Goal: Task Accomplishment & Management: Use online tool/utility

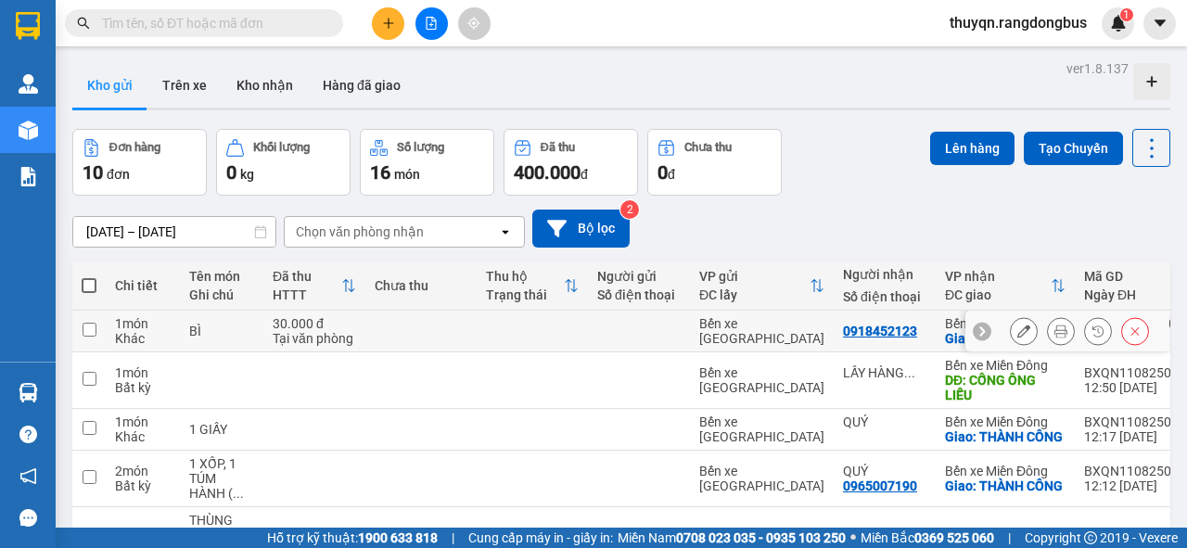
scroll to position [148, 0]
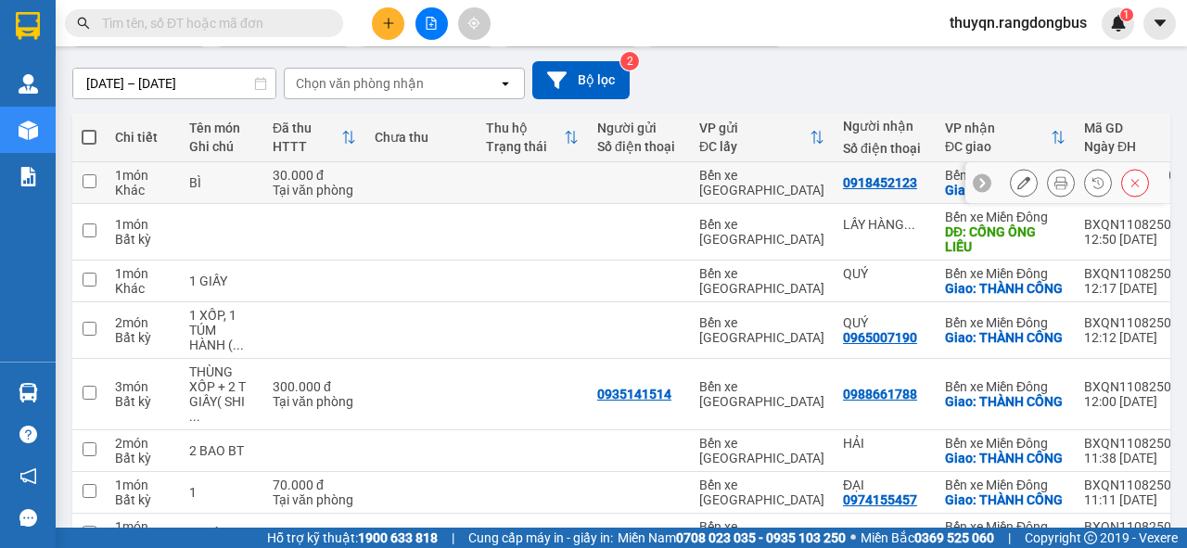
click at [86, 188] on input "checkbox" at bounding box center [90, 181] width 14 height 14
checkbox input "true"
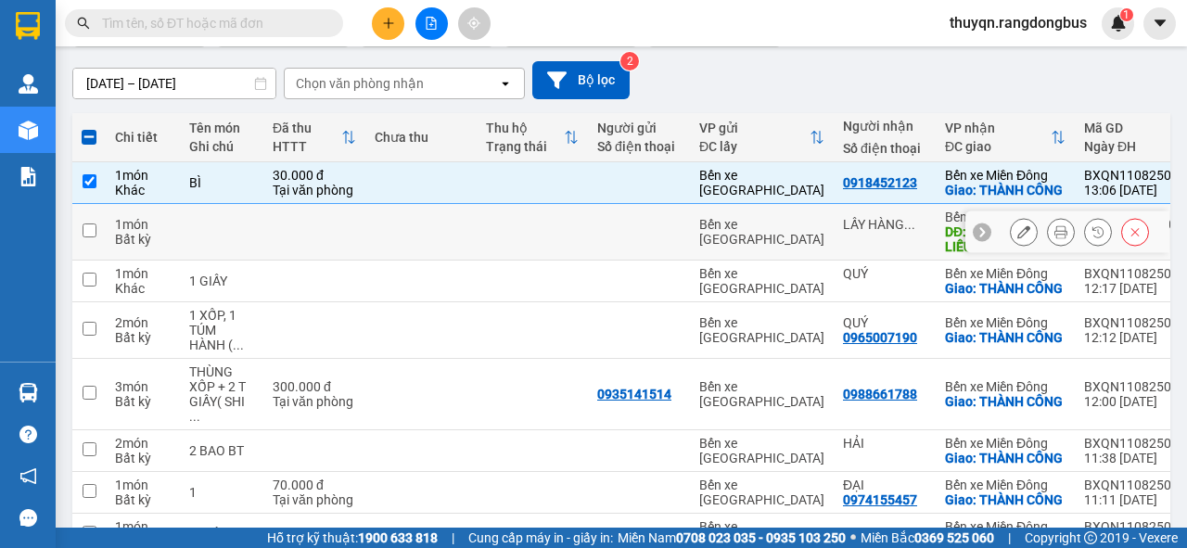
click at [84, 237] on input "checkbox" at bounding box center [90, 230] width 14 height 14
checkbox input "true"
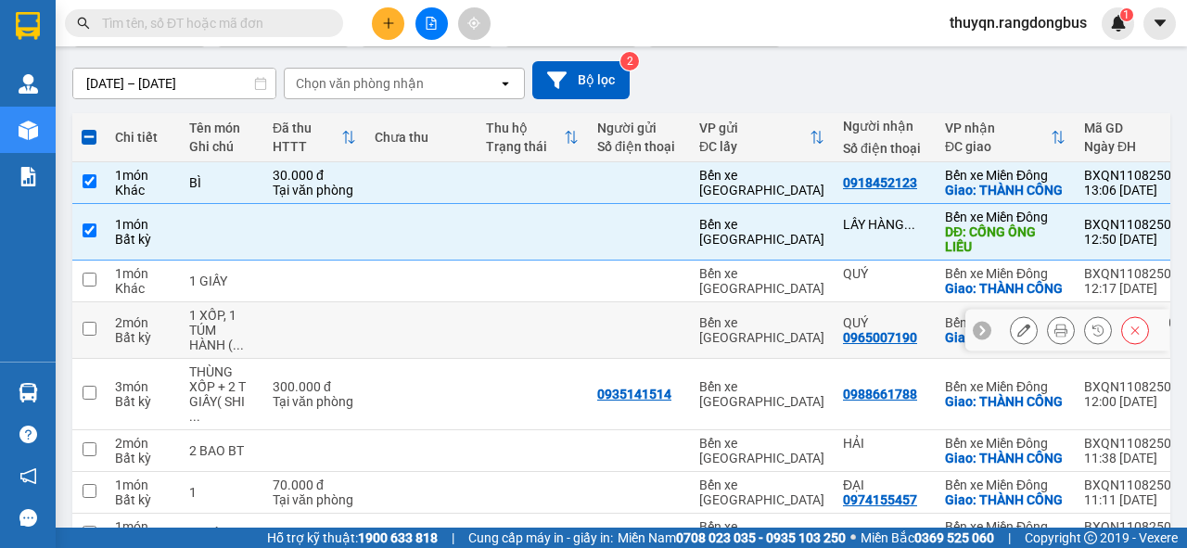
scroll to position [223, 0]
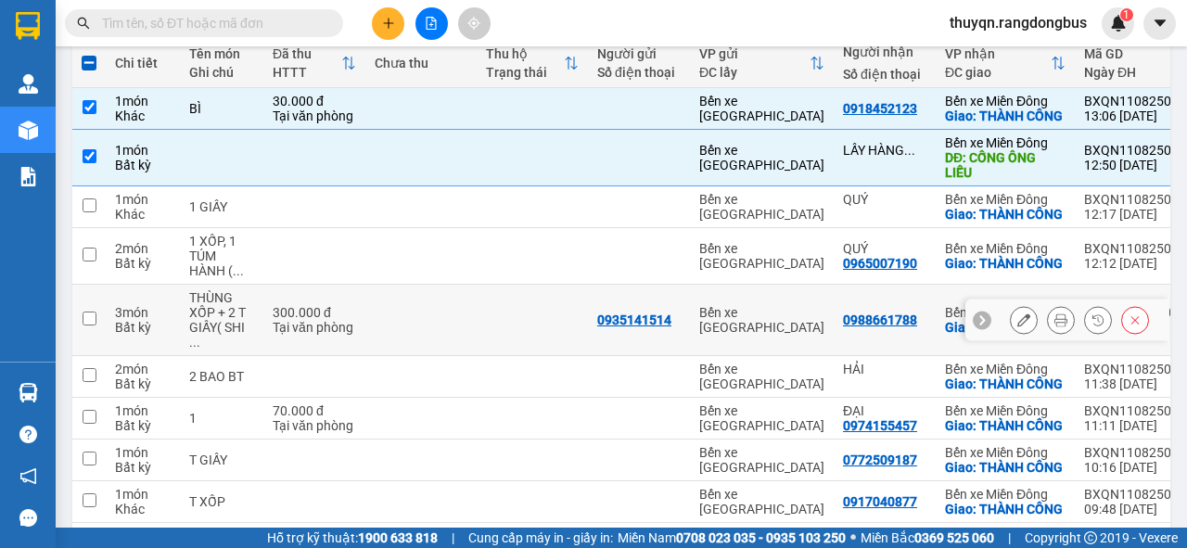
click at [87, 325] on input "checkbox" at bounding box center [90, 319] width 14 height 14
checkbox input "true"
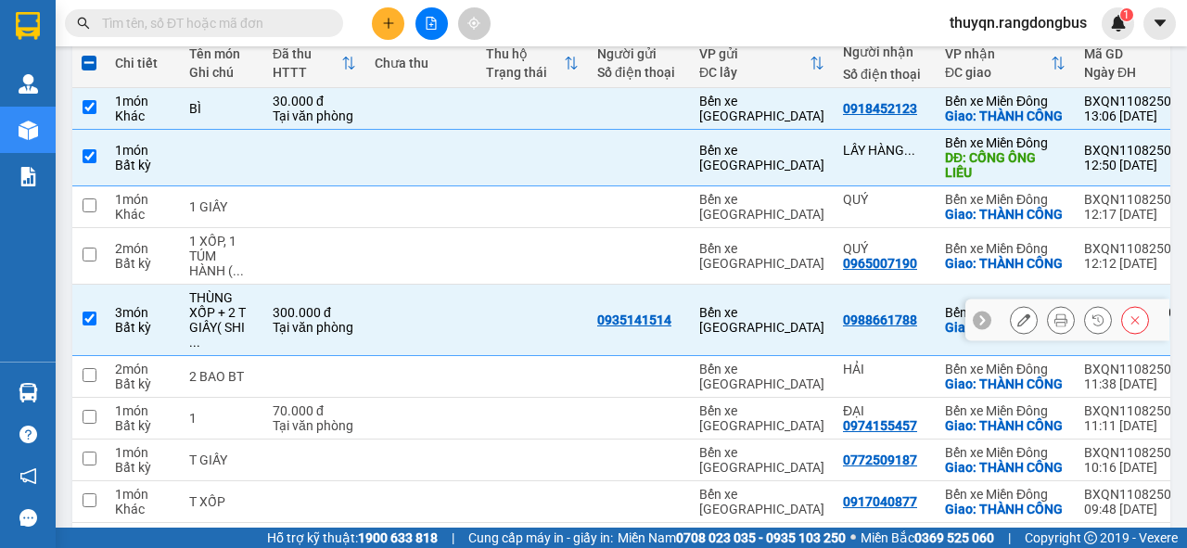
scroll to position [297, 0]
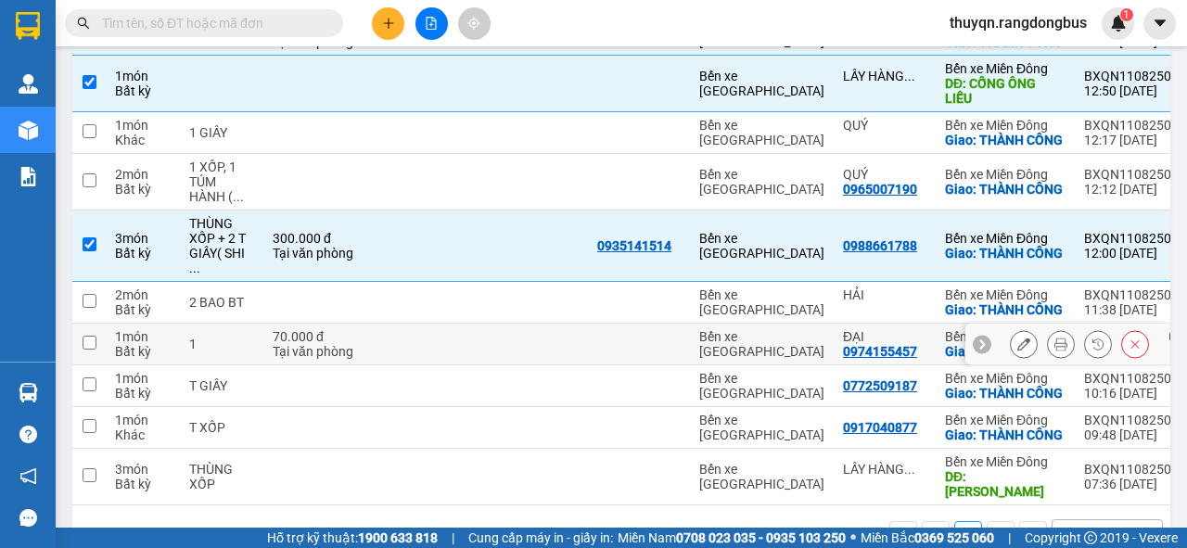
click at [92, 350] on input "checkbox" at bounding box center [90, 343] width 14 height 14
checkbox input "true"
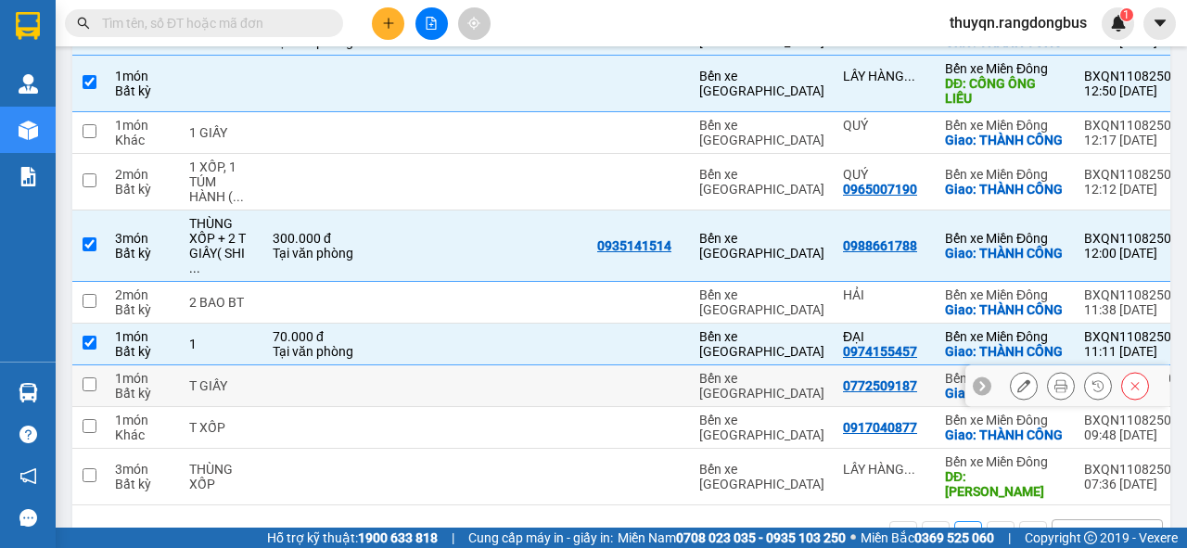
scroll to position [414, 0]
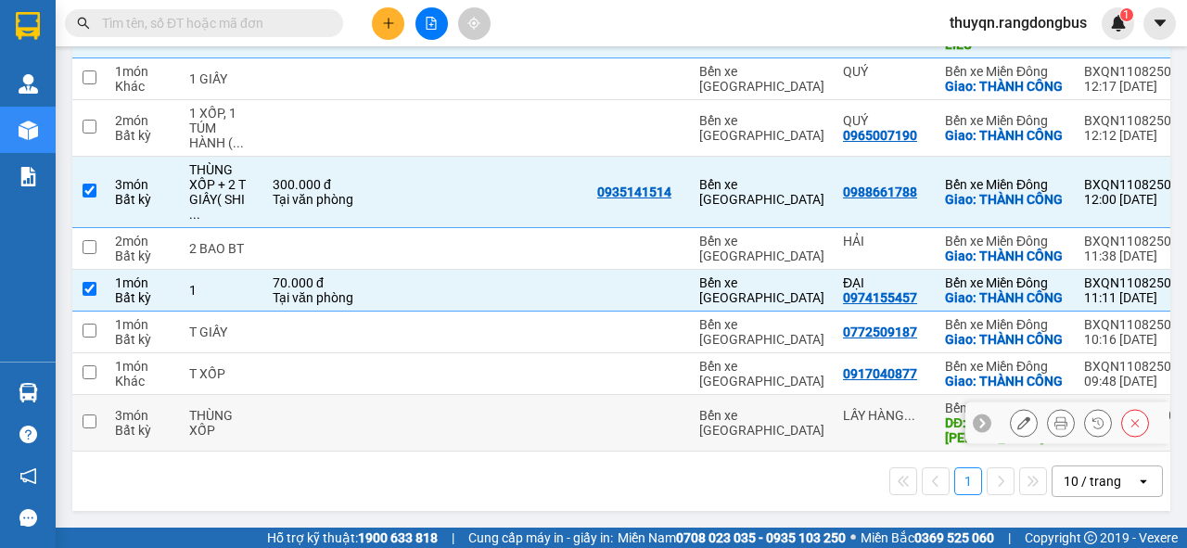
click at [90, 419] on input "checkbox" at bounding box center [90, 422] width 14 height 14
checkbox input "true"
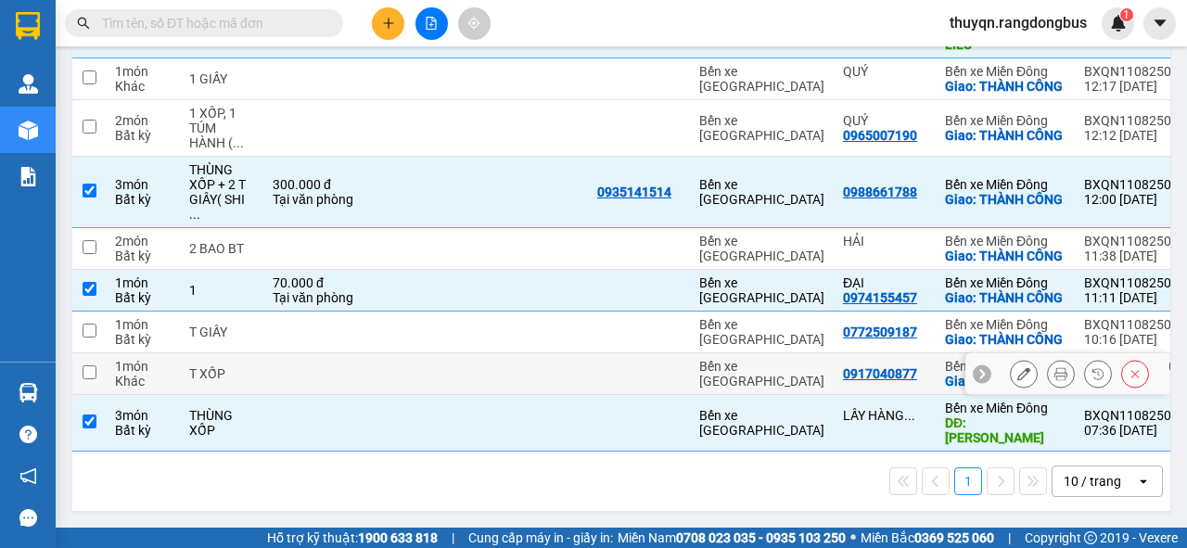
click at [85, 371] on input "checkbox" at bounding box center [90, 372] width 14 height 14
checkbox input "true"
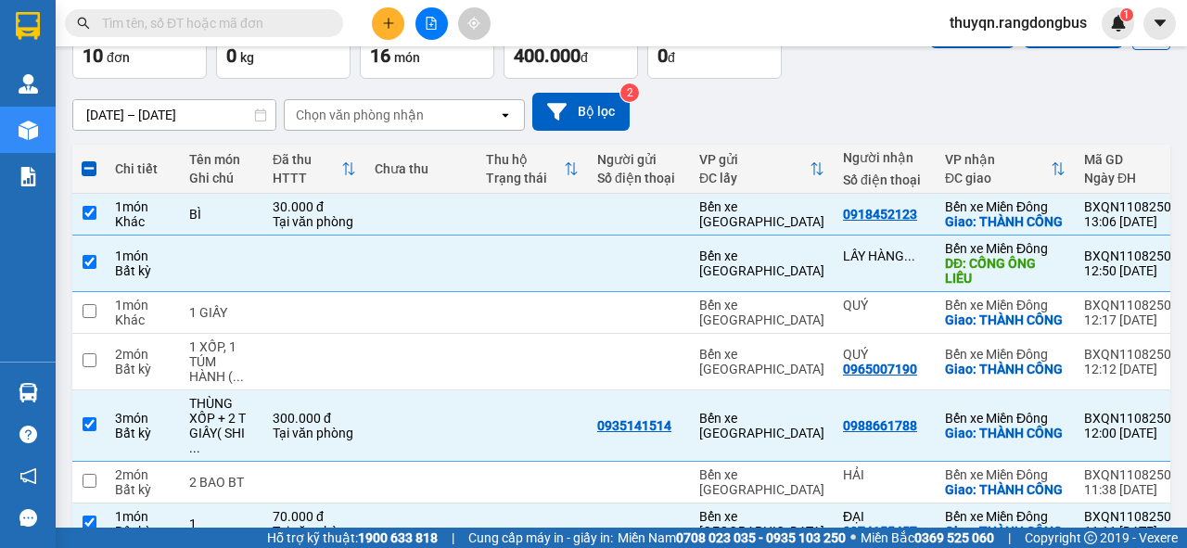
scroll to position [0, 0]
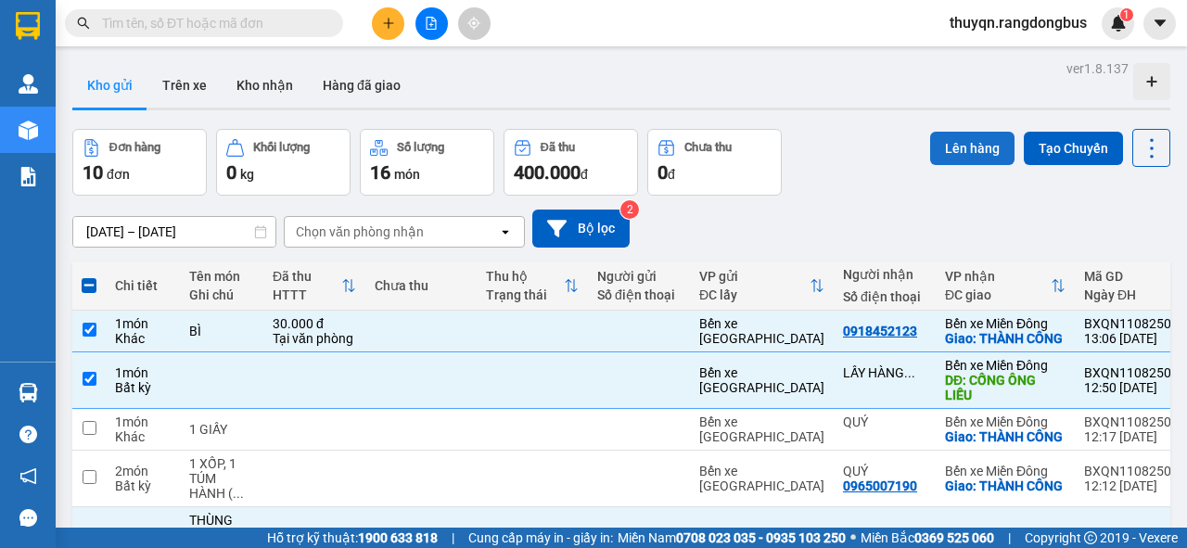
click at [953, 143] on button "Lên hàng" at bounding box center [972, 148] width 84 height 33
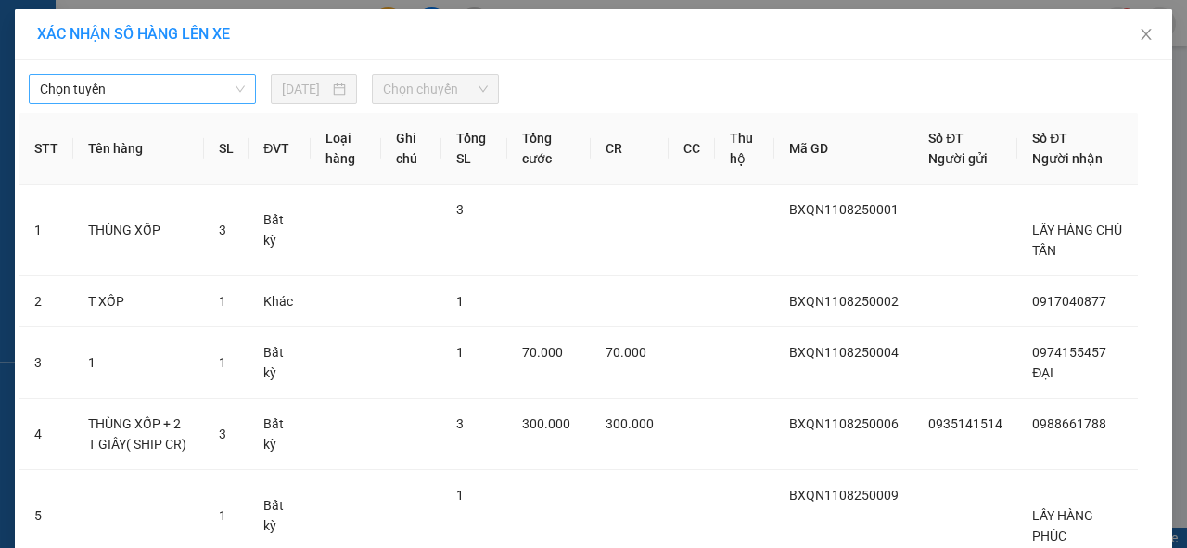
click at [178, 87] on span "Chọn tuyến" at bounding box center [142, 89] width 205 height 28
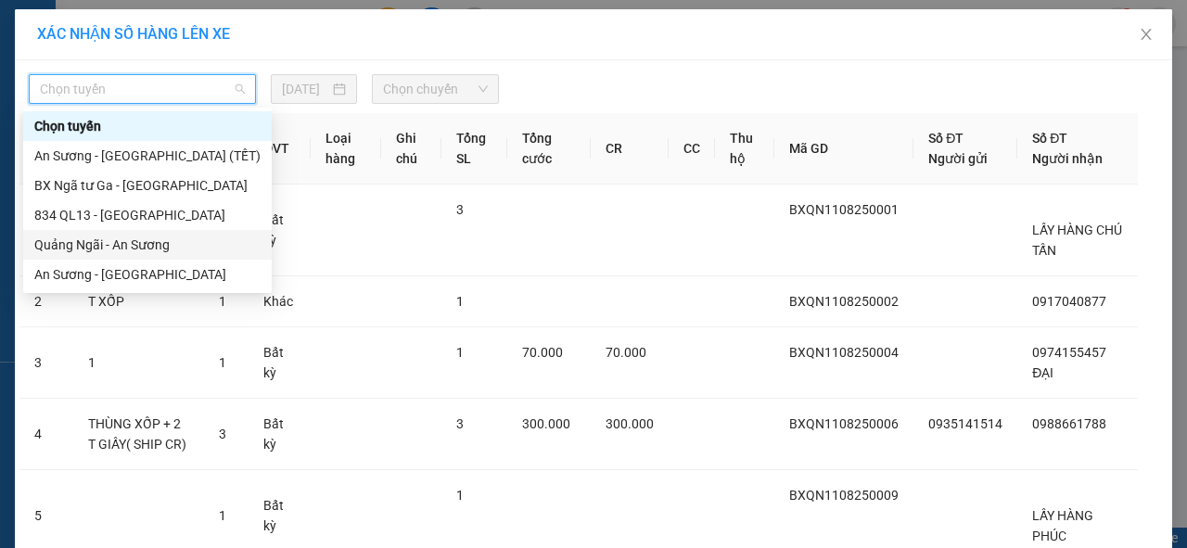
click at [107, 245] on div "Quảng Ngãi - An Sương" at bounding box center [147, 245] width 226 height 20
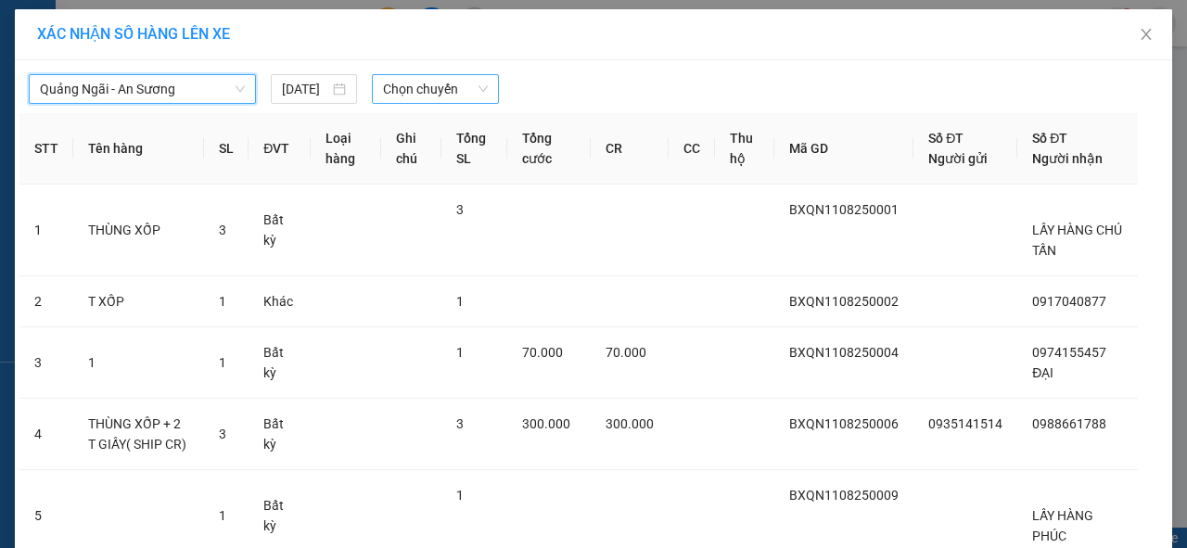
click at [415, 83] on span "Chọn chuyến" at bounding box center [435, 89] width 104 height 28
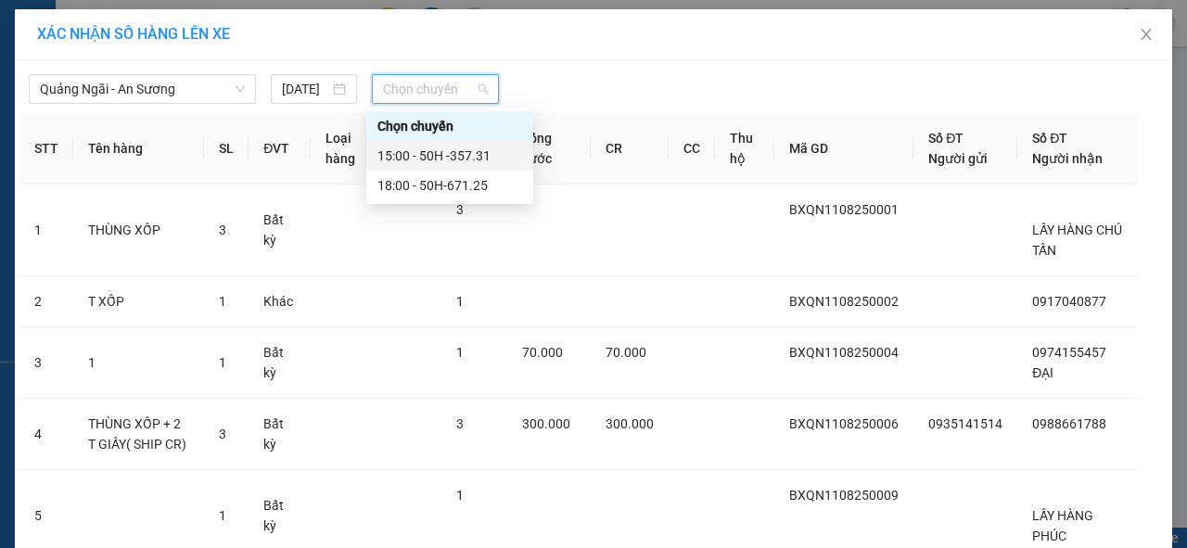
click at [471, 159] on div "15:00 - 50H -357.31" at bounding box center [449, 156] width 145 height 20
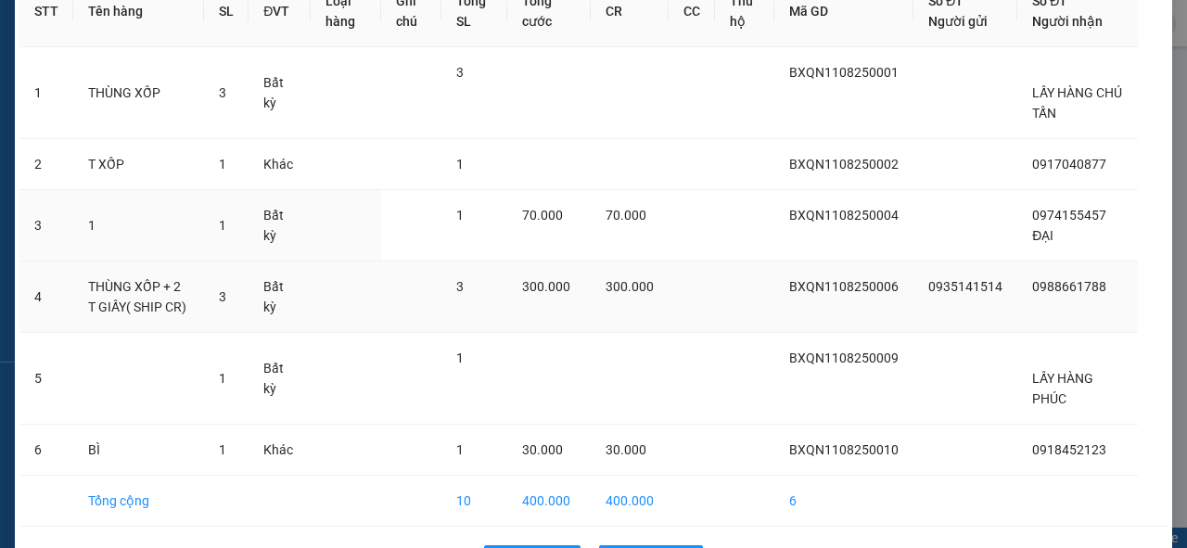
scroll to position [210, 0]
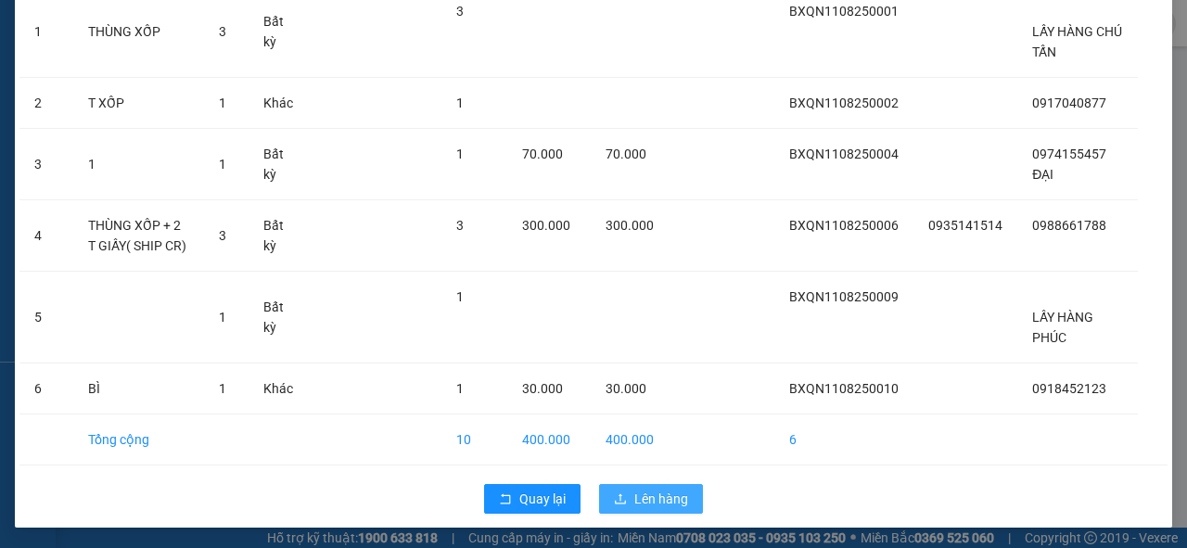
click at [644, 493] on span "Lên hàng" at bounding box center [661, 499] width 54 height 20
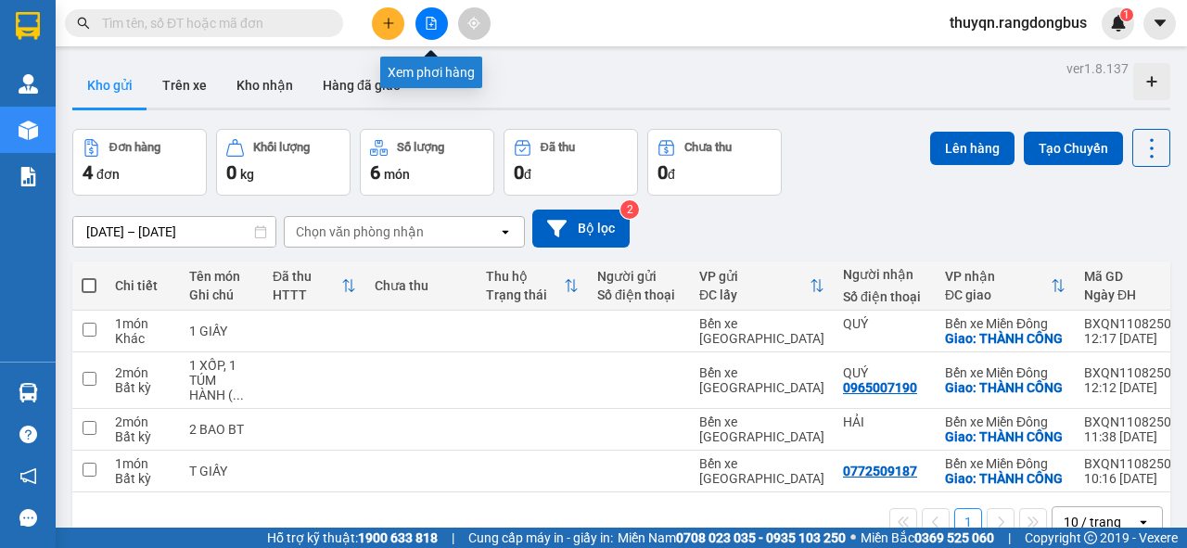
click at [427, 18] on icon "file-add" at bounding box center [431, 23] width 13 height 13
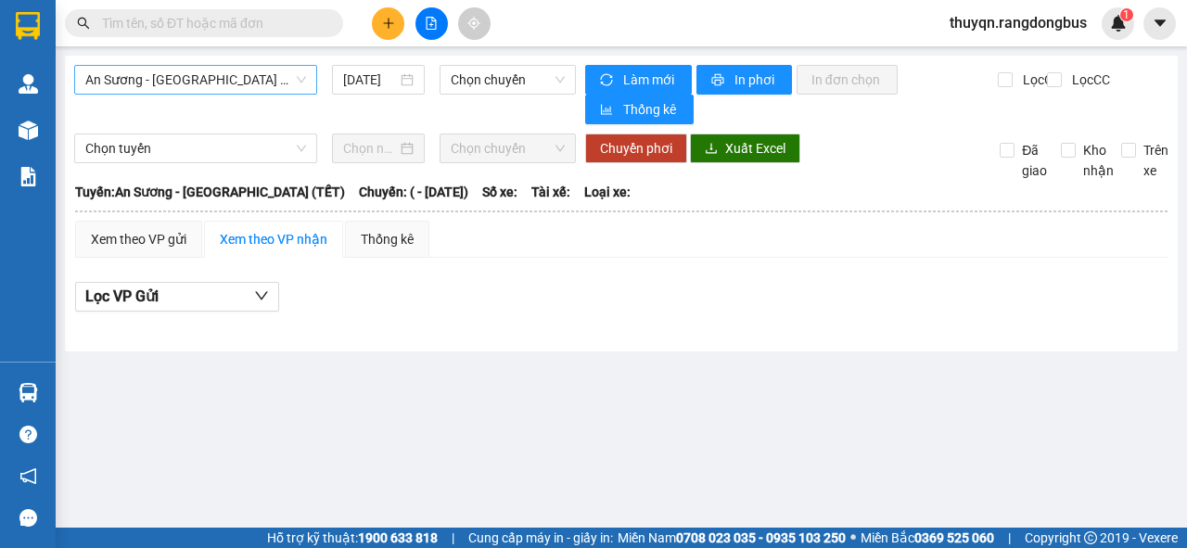
click at [162, 79] on span "An Sương - [GEOGRAPHIC_DATA] (TẾT)" at bounding box center [195, 80] width 221 height 28
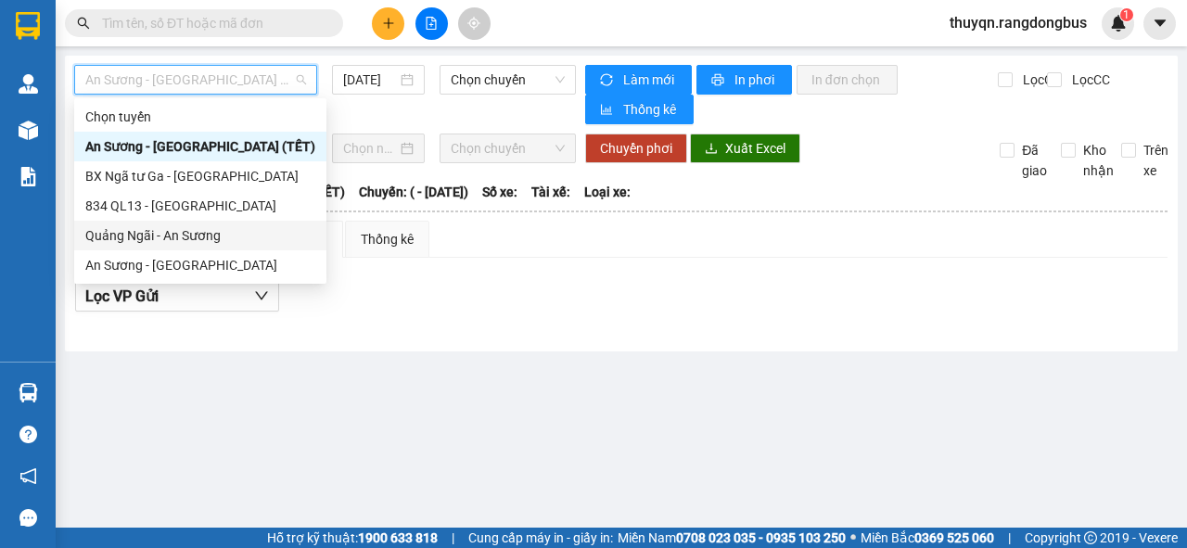
click at [137, 239] on div "Quảng Ngãi - An Sương" at bounding box center [200, 235] width 230 height 20
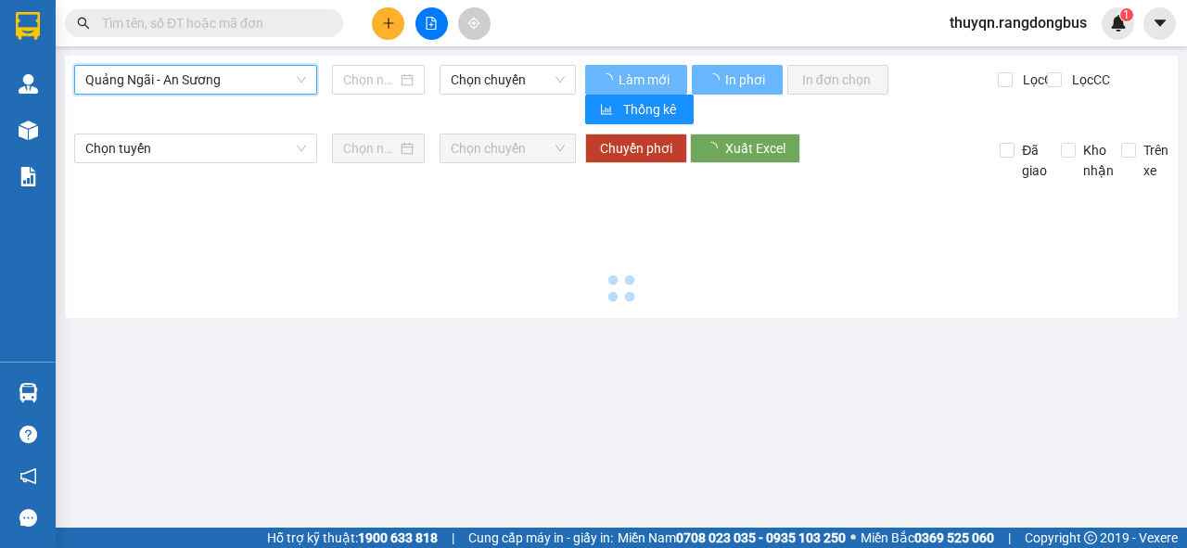
type input "[DATE]"
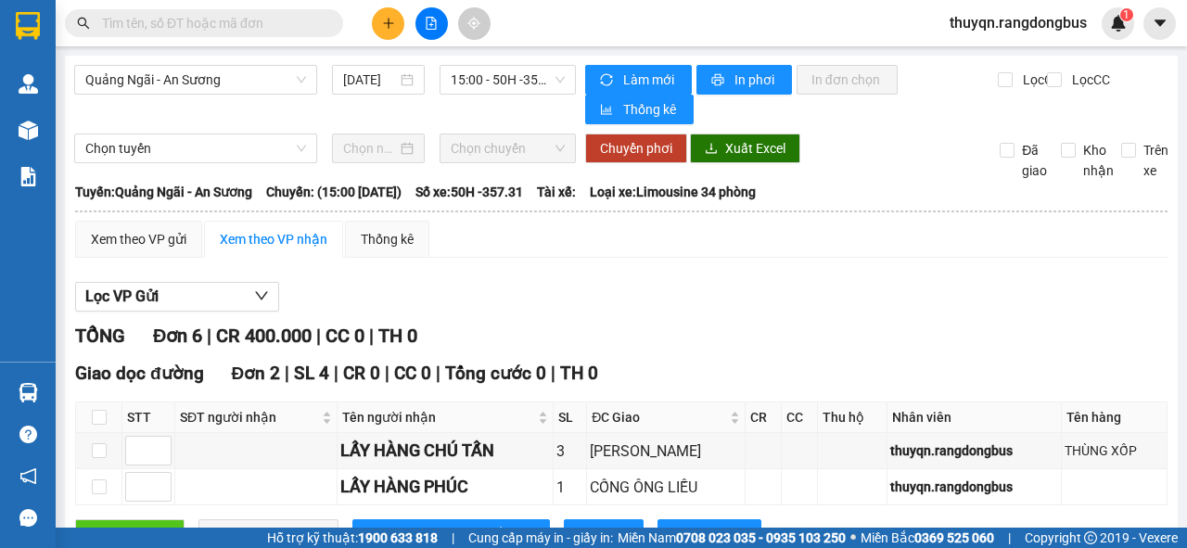
click at [606, 291] on div "Lọc VP Gửi" at bounding box center [621, 297] width 1092 height 31
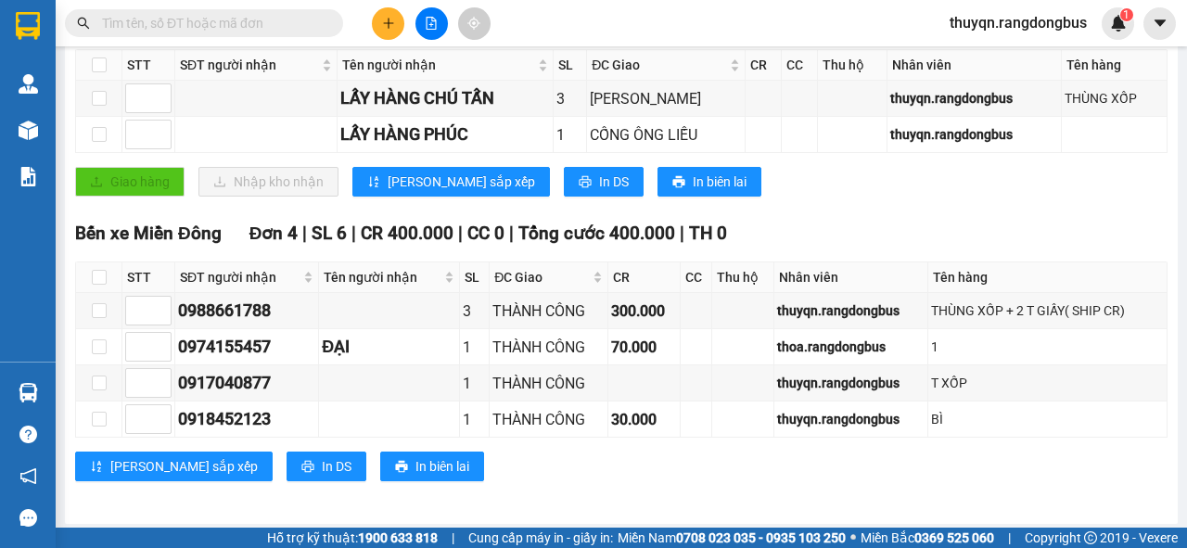
scroll to position [130, 0]
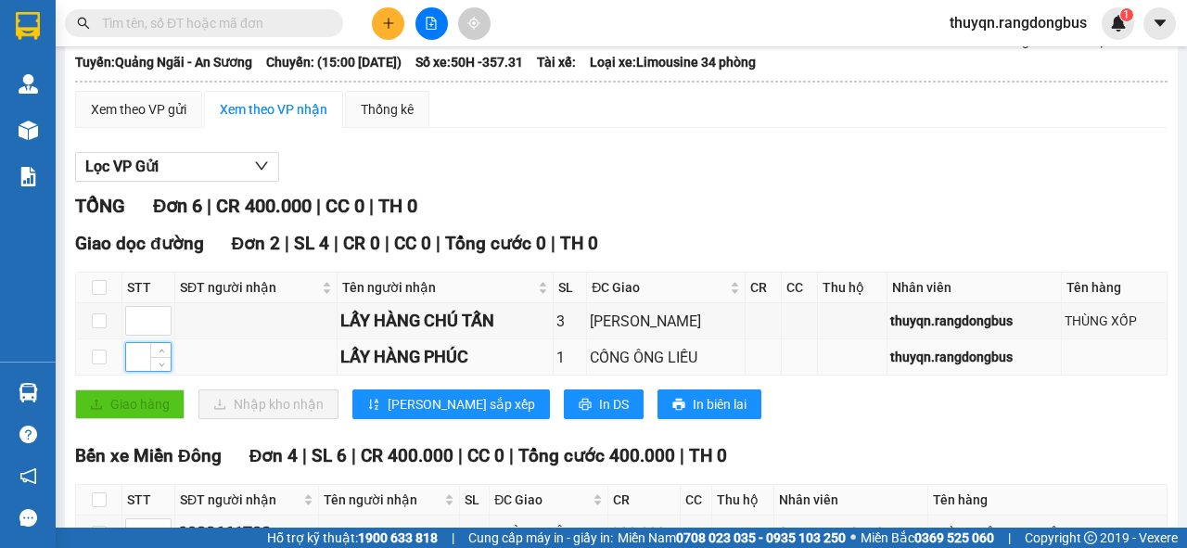
click at [134, 356] on input at bounding box center [148, 357] width 45 height 28
type input "1"
click at [137, 320] on input at bounding box center [148, 321] width 45 height 28
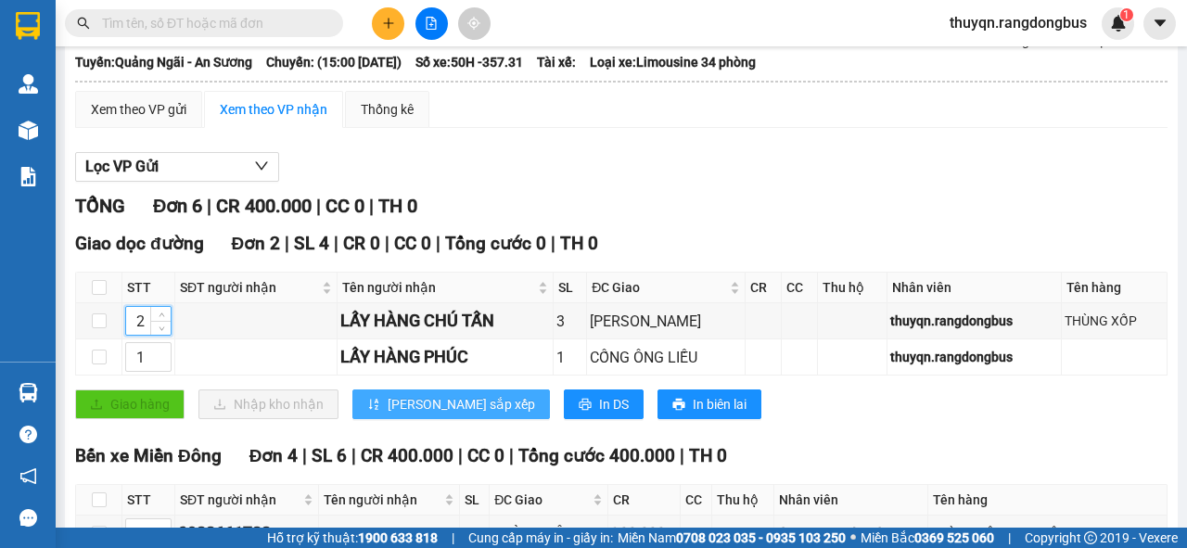
type input "2"
click at [401, 404] on span "[PERSON_NAME] sắp xếp" at bounding box center [461, 404] width 147 height 20
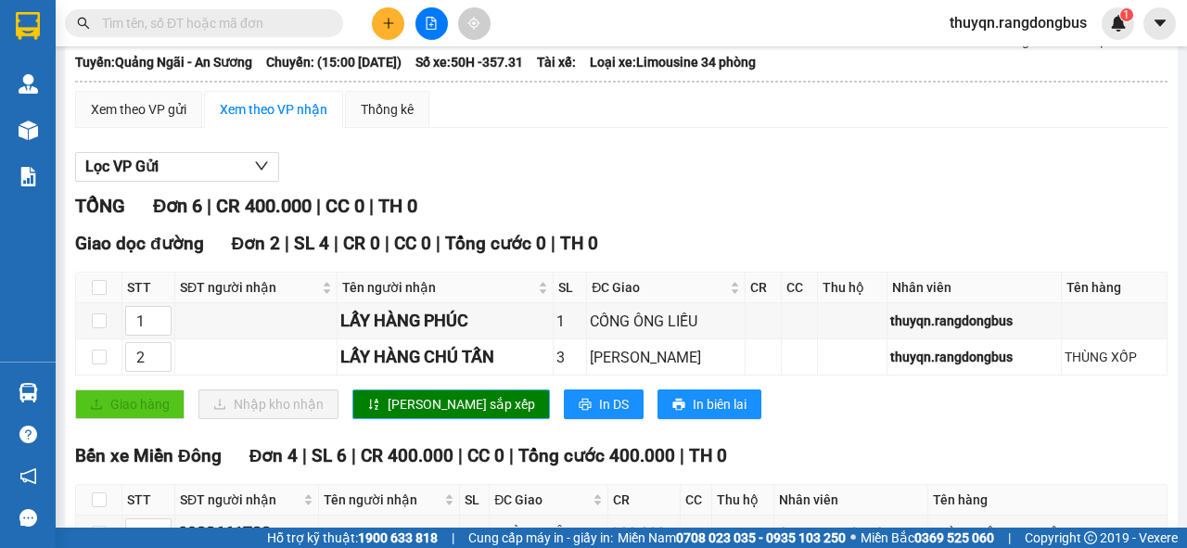
scroll to position [56, 0]
